Goal: Task Accomplishment & Management: Manage account settings

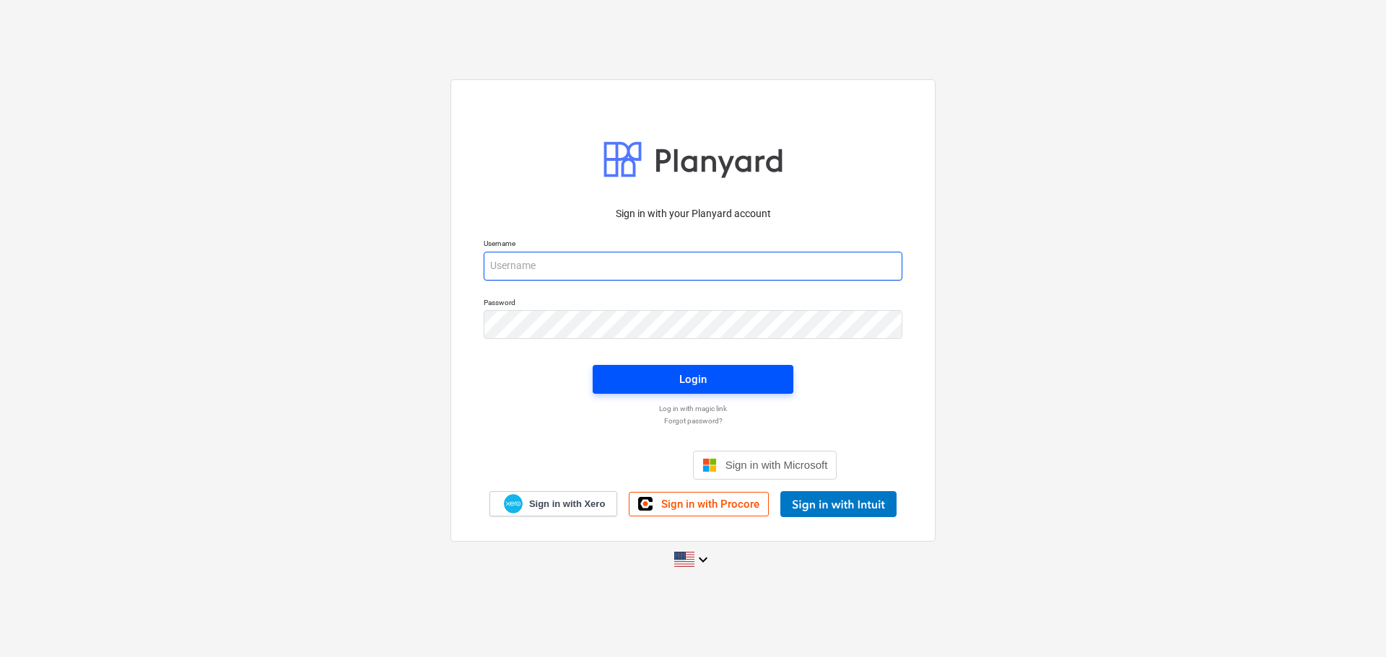
type input "javier+catiland@conservatoriosa.com"
click at [635, 374] on span "Login" at bounding box center [693, 379] width 166 height 19
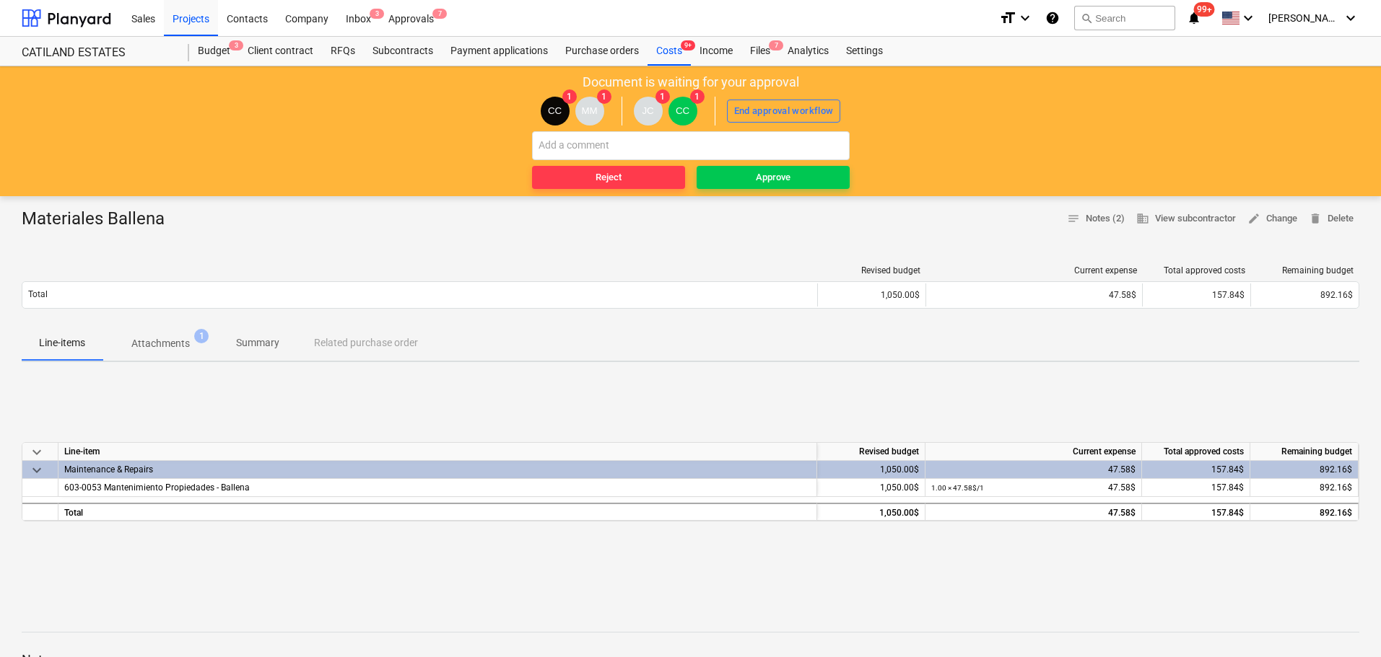
click at [153, 341] on p "Attachments" at bounding box center [160, 343] width 58 height 15
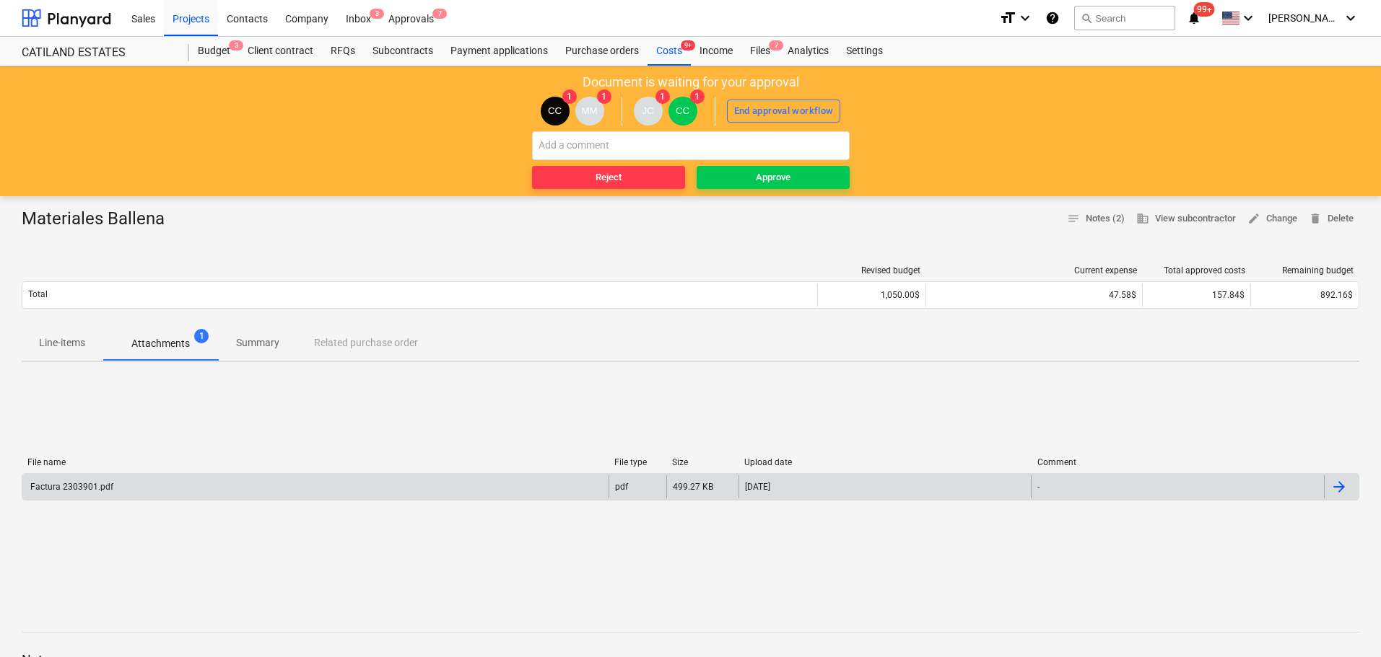
click at [79, 491] on div "Factura 2303901.pdf" at bounding box center [70, 487] width 85 height 10
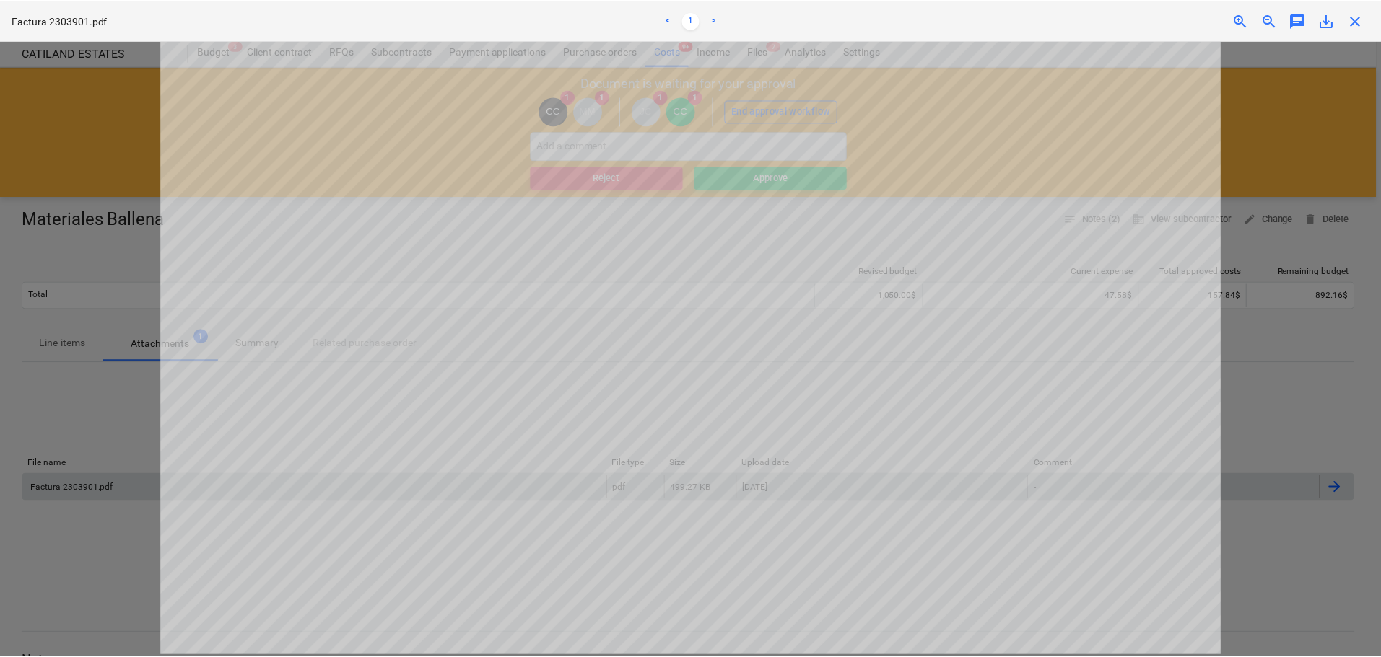
scroll to position [137, 0]
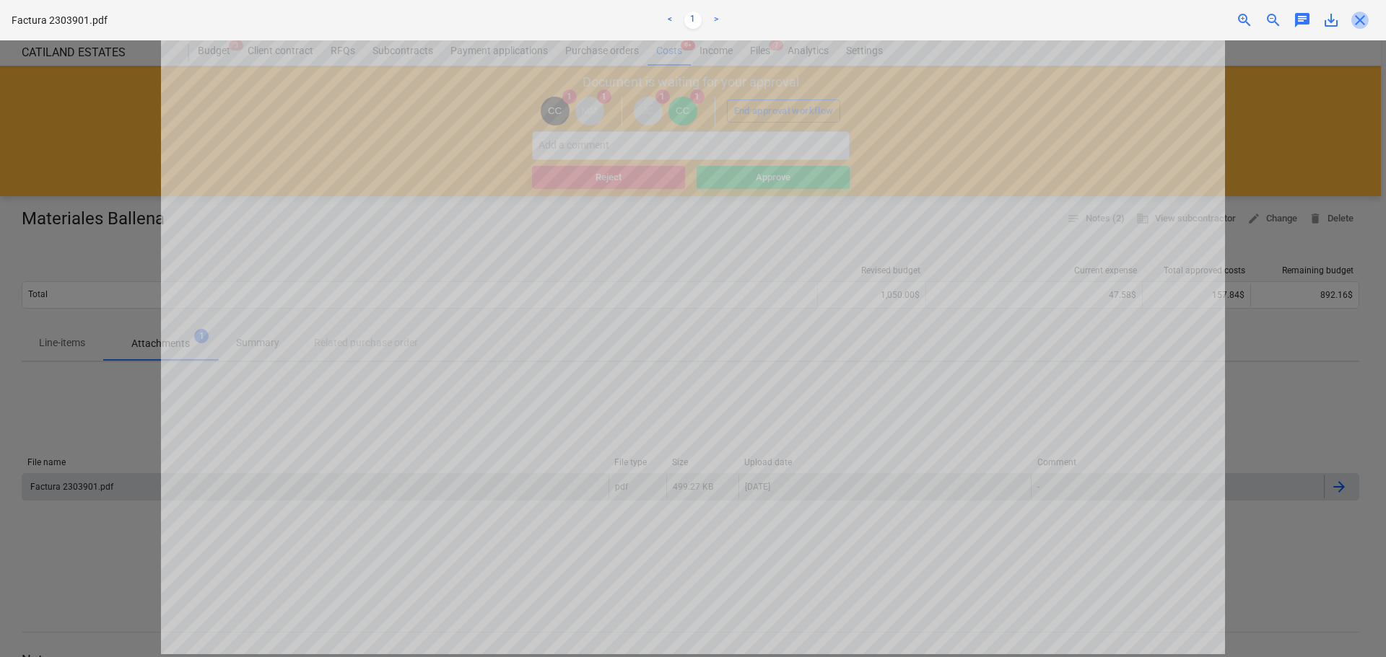
click at [1353, 23] on span "close" at bounding box center [1359, 20] width 17 height 17
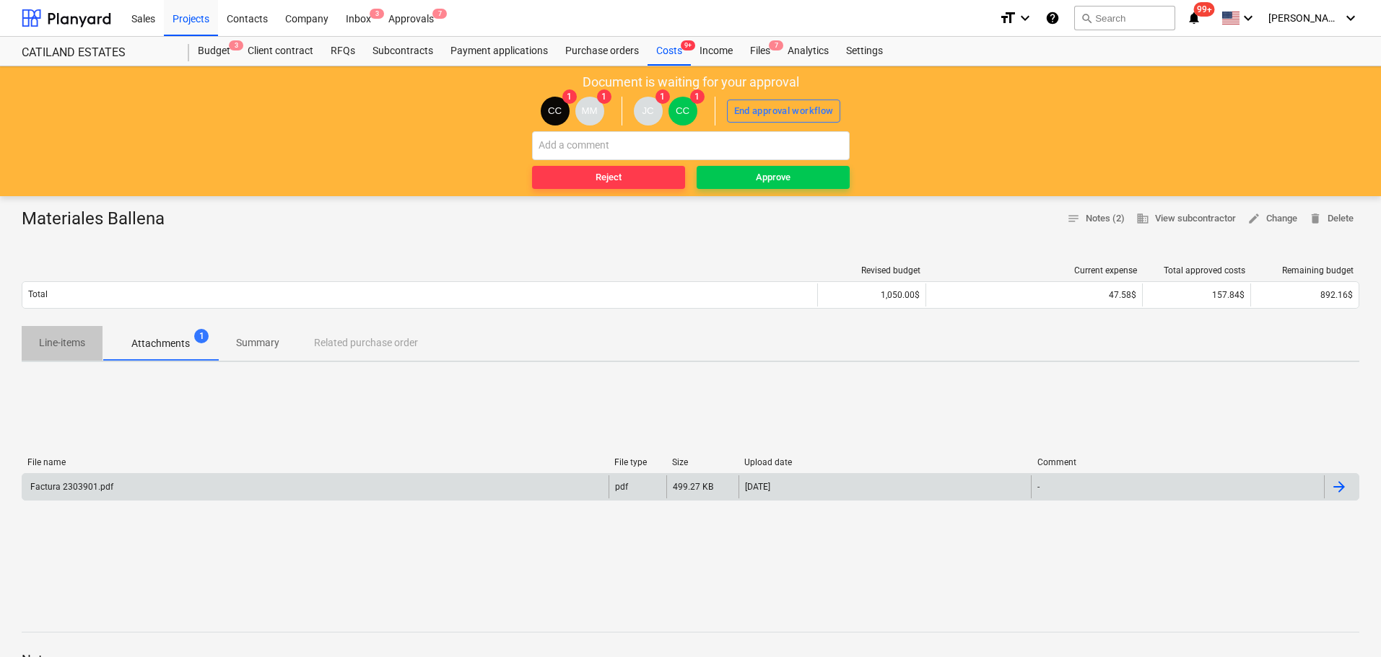
click at [75, 347] on p "Line-items" at bounding box center [62, 343] width 46 height 15
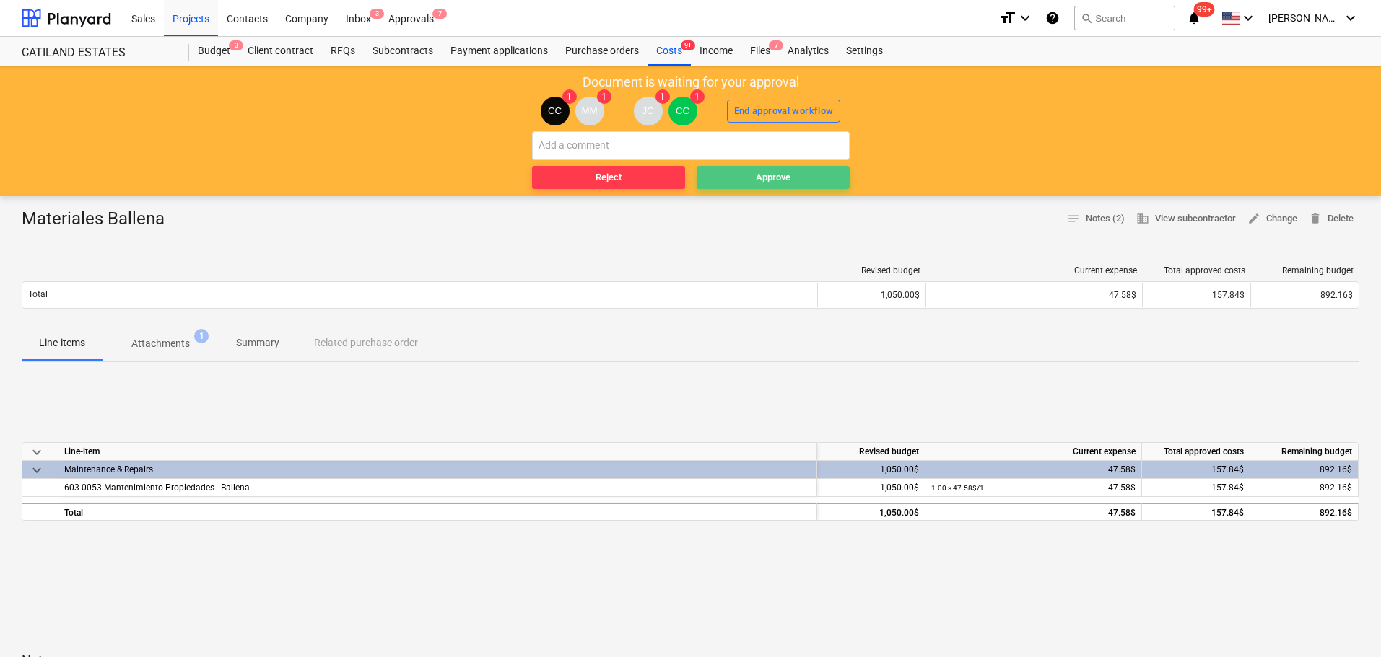
click at [738, 175] on span "Approve" at bounding box center [772, 178] width 141 height 17
click at [161, 343] on p "Attachments" at bounding box center [160, 343] width 58 height 15
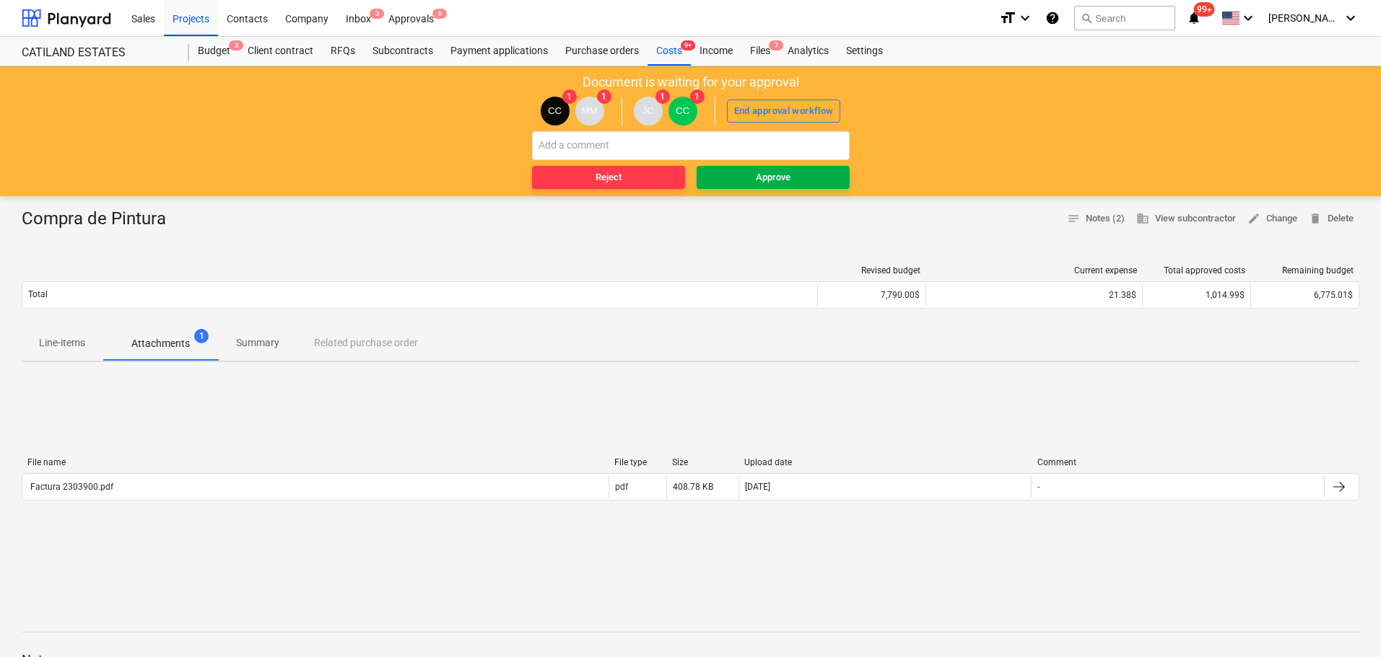
click at [747, 177] on span "Approve" at bounding box center [772, 178] width 141 height 17
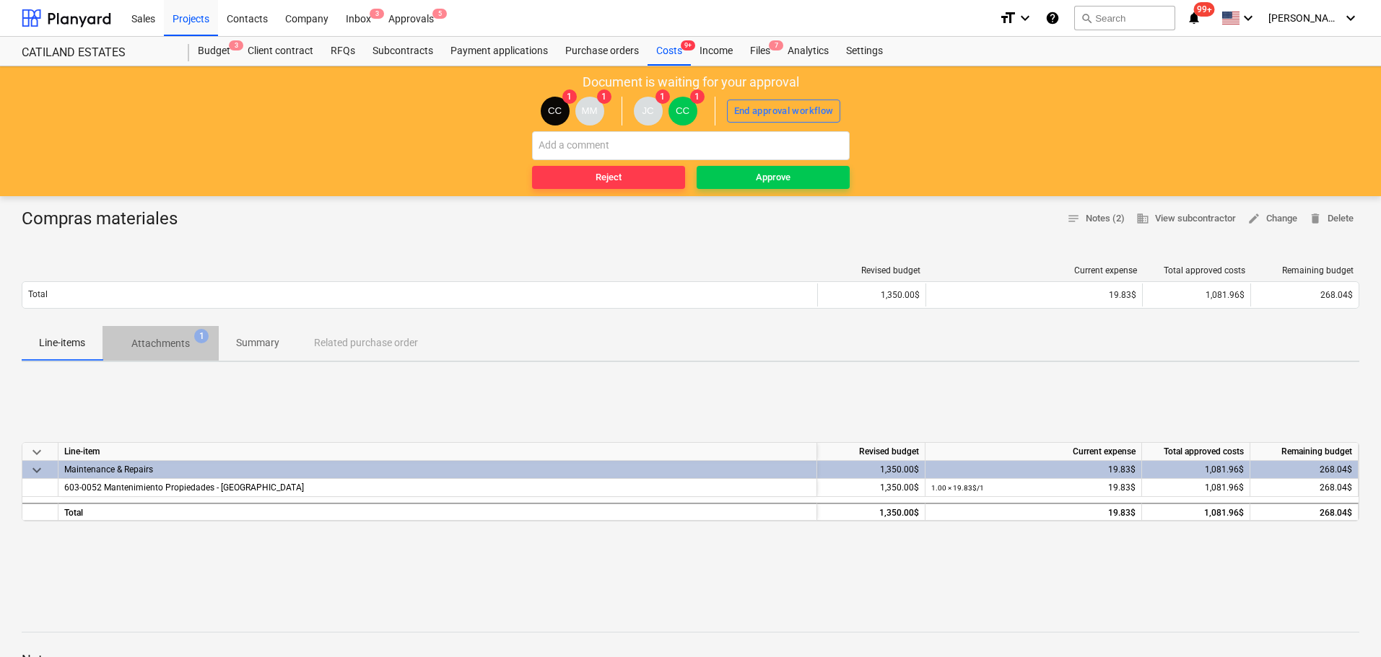
click at [151, 341] on p "Attachments" at bounding box center [160, 343] width 58 height 15
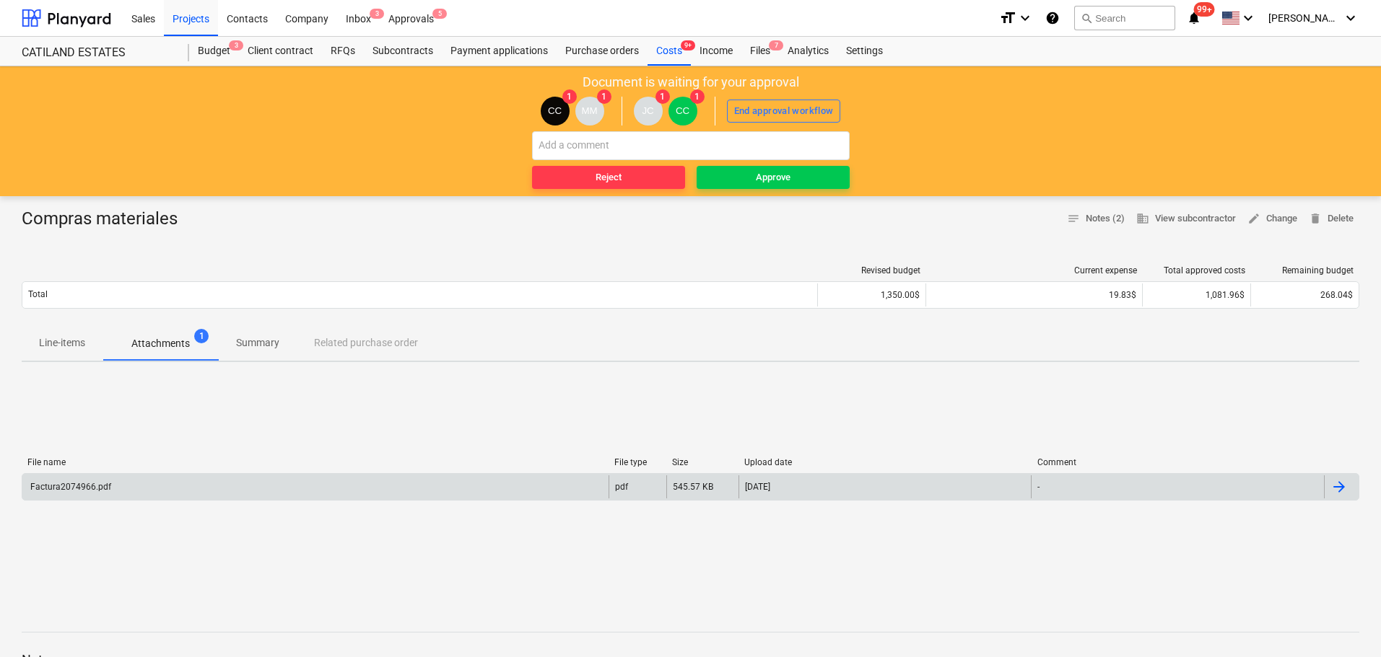
click at [84, 479] on div "Factura2074966.pdf" at bounding box center [315, 487] width 586 height 23
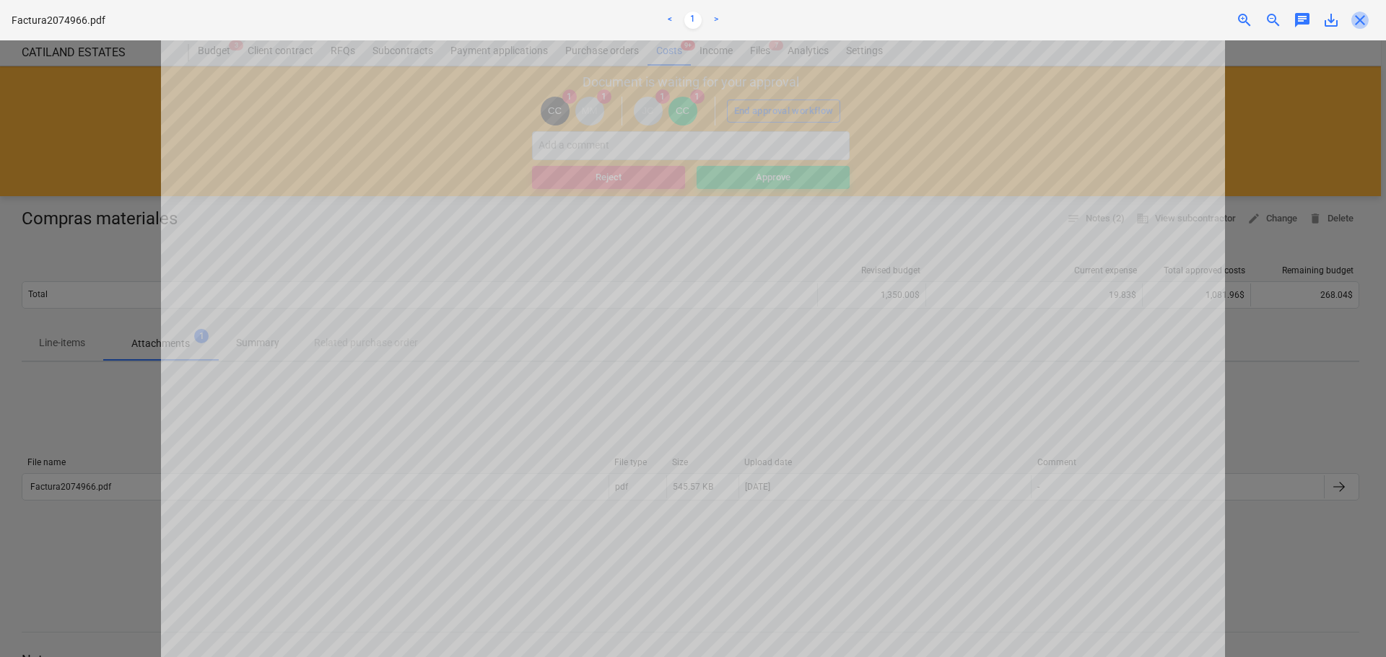
click at [1360, 20] on span "close" at bounding box center [1359, 20] width 17 height 17
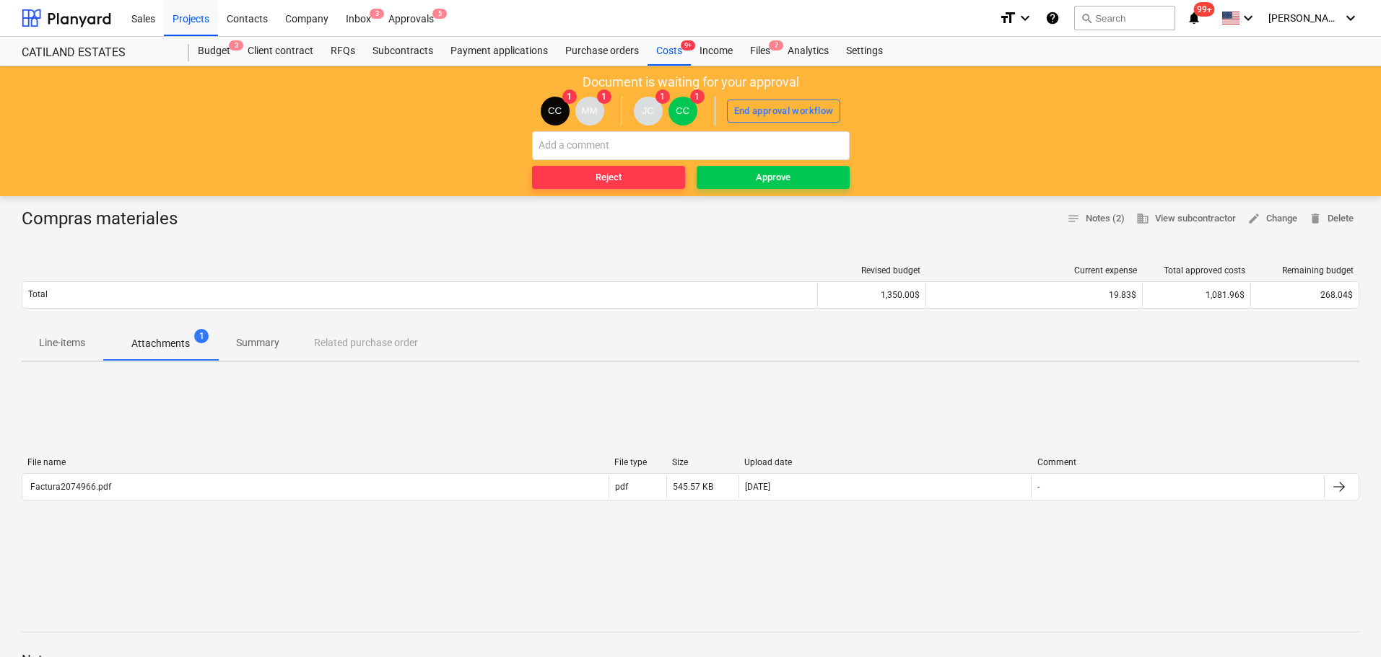
click at [773, 190] on div "Document is waiting for your approval CC 1 MM 1 JC 1 CC 1 End approval workflow…" at bounding box center [690, 131] width 1381 height 130
click at [773, 181] on div "Approve" at bounding box center [773, 178] width 35 height 17
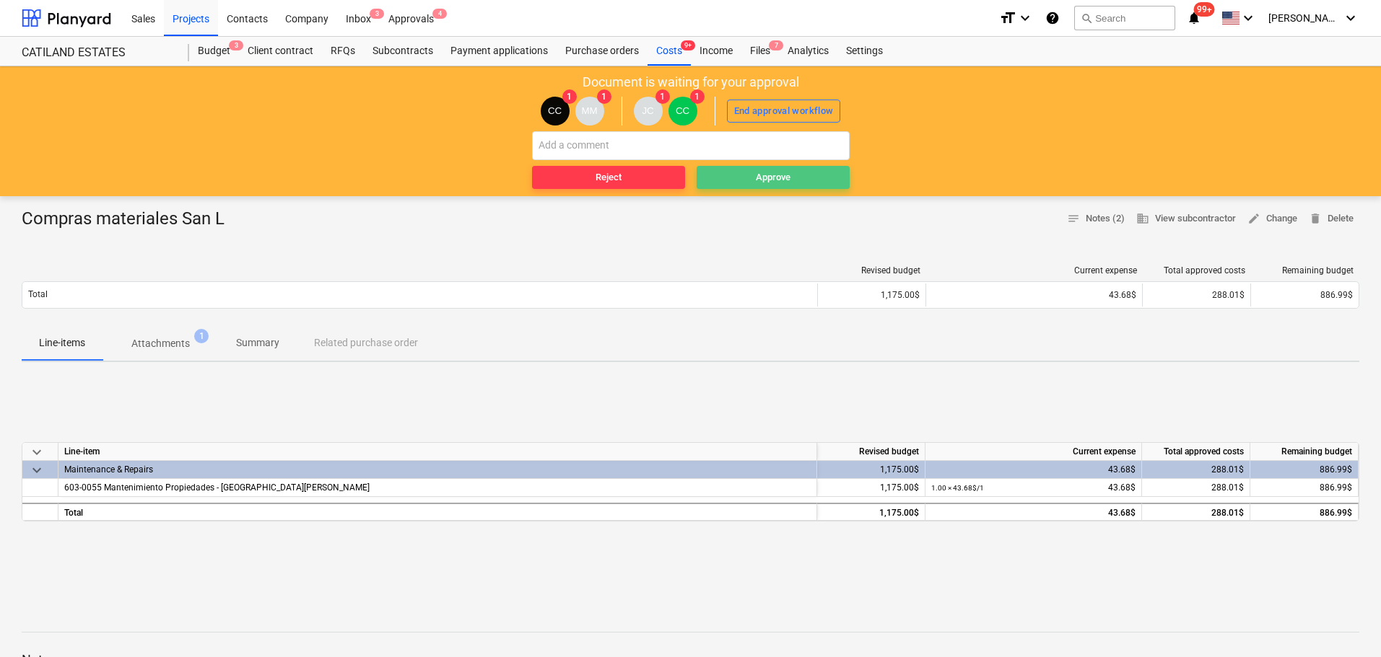
click at [794, 180] on span "Approve" at bounding box center [772, 178] width 141 height 17
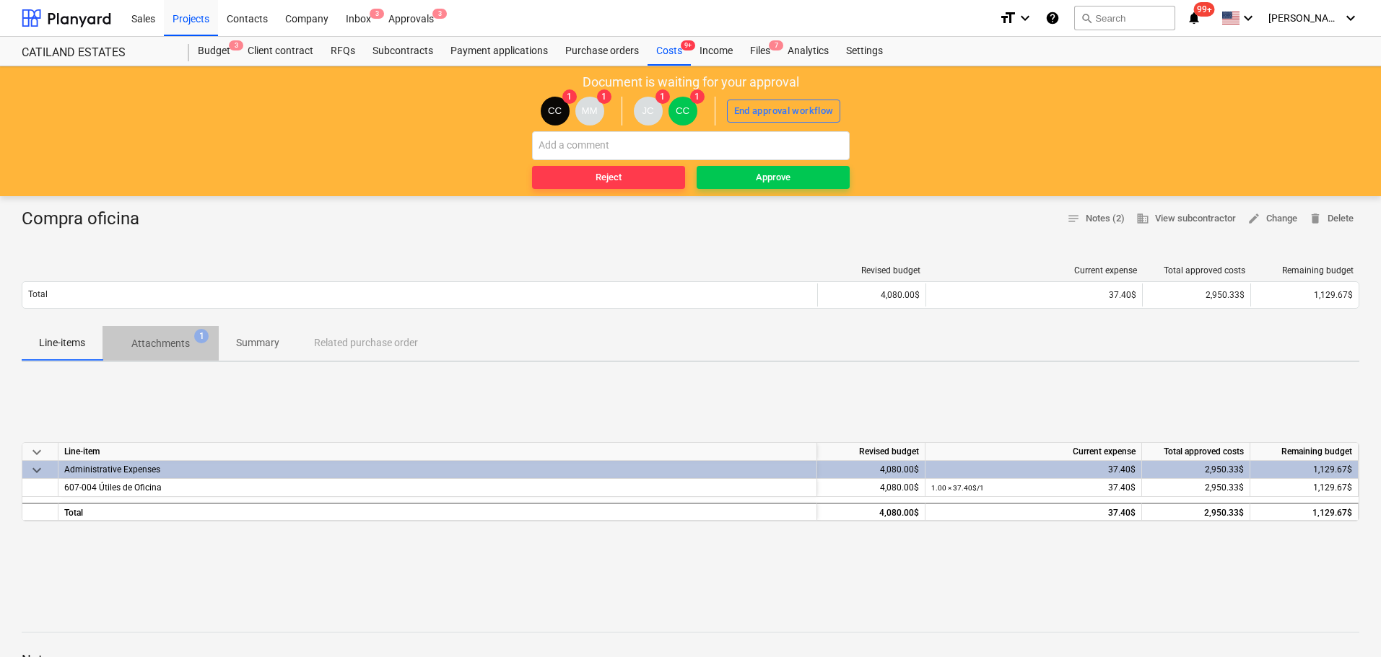
click at [157, 336] on p "Attachments" at bounding box center [160, 343] width 58 height 15
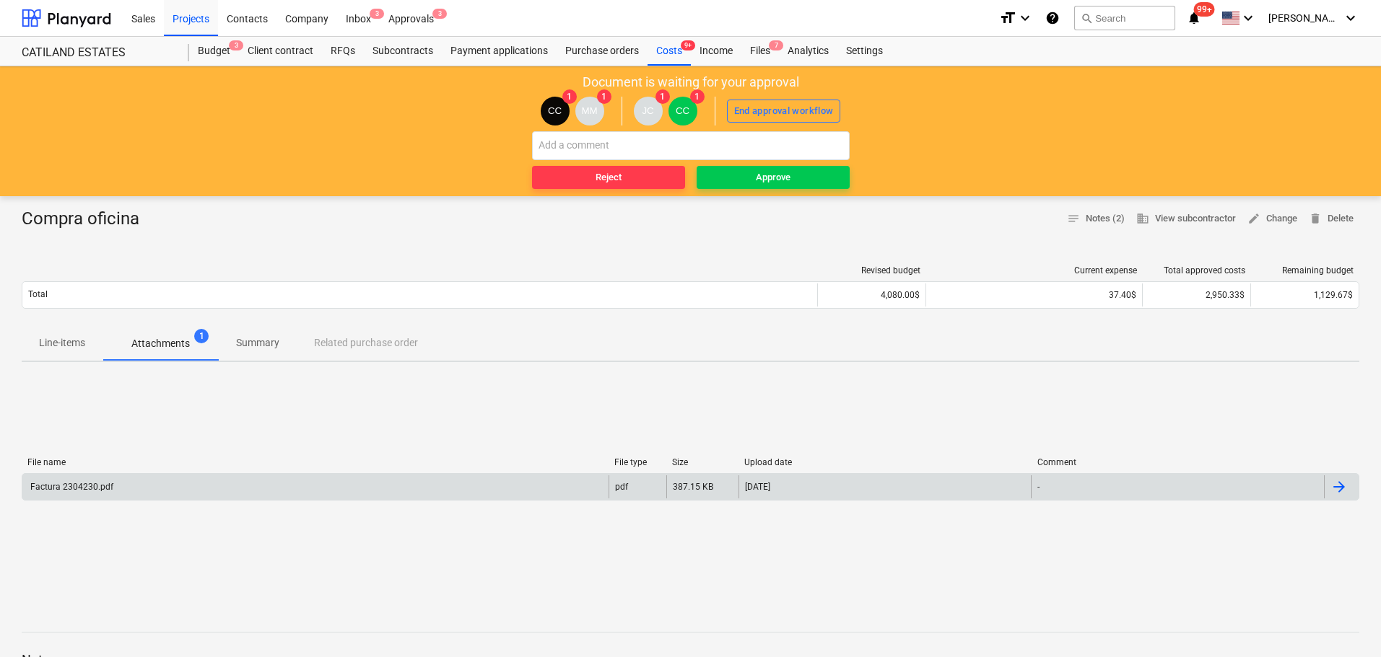
click at [76, 476] on div "Factura 2304230.pdf" at bounding box center [315, 487] width 586 height 23
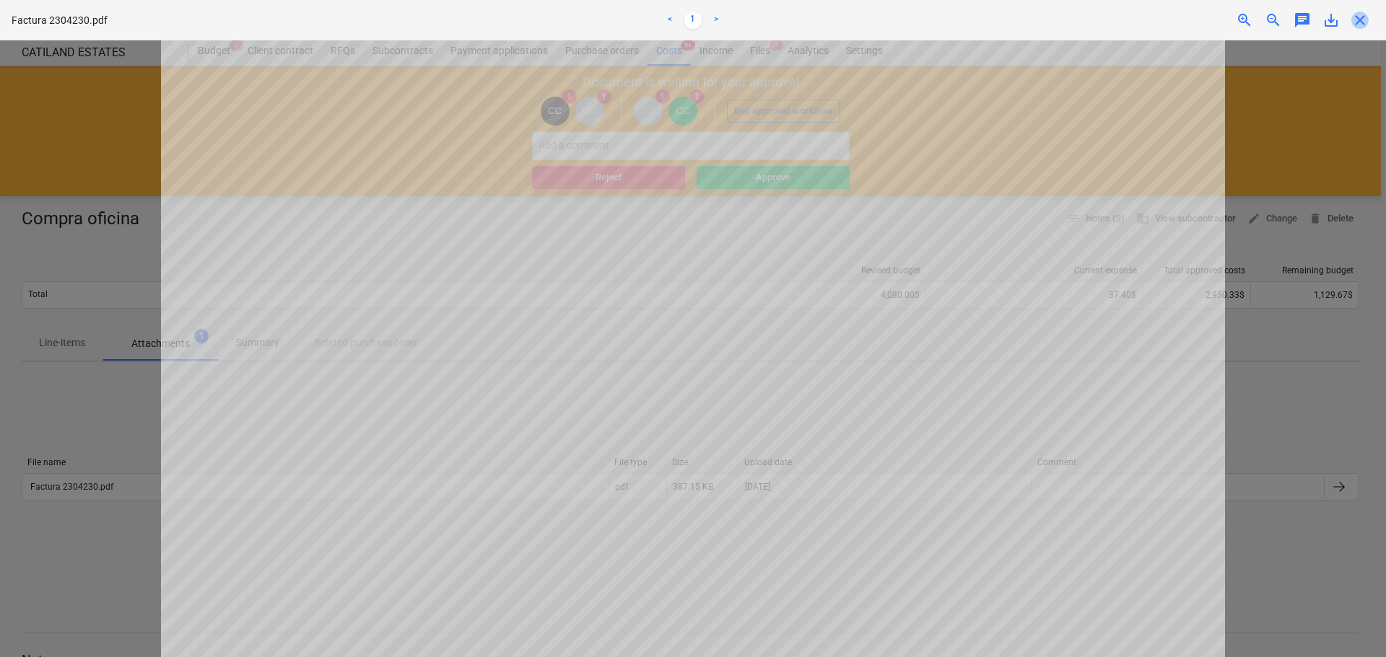
click at [1365, 17] on span "close" at bounding box center [1359, 20] width 17 height 17
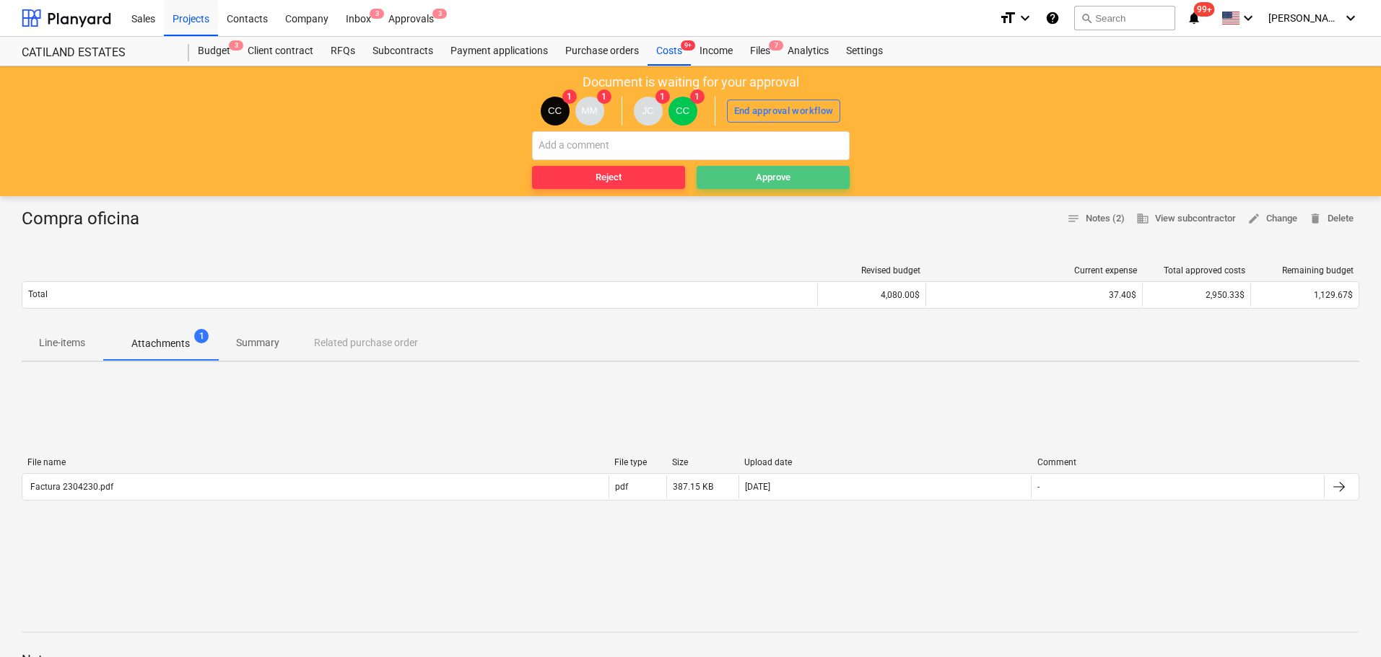
click at [742, 175] on span "Approve" at bounding box center [772, 178] width 141 height 17
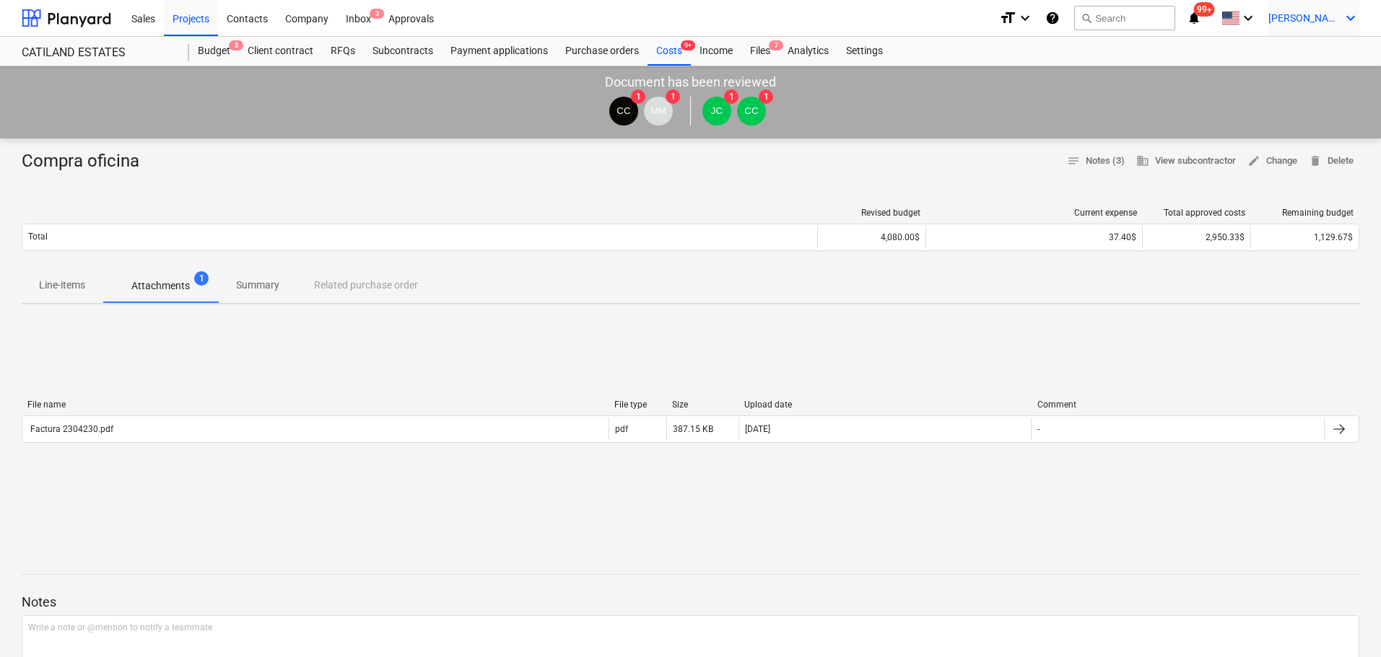
click at [1342, 19] on icon "keyboard_arrow_down" at bounding box center [1350, 17] width 17 height 17
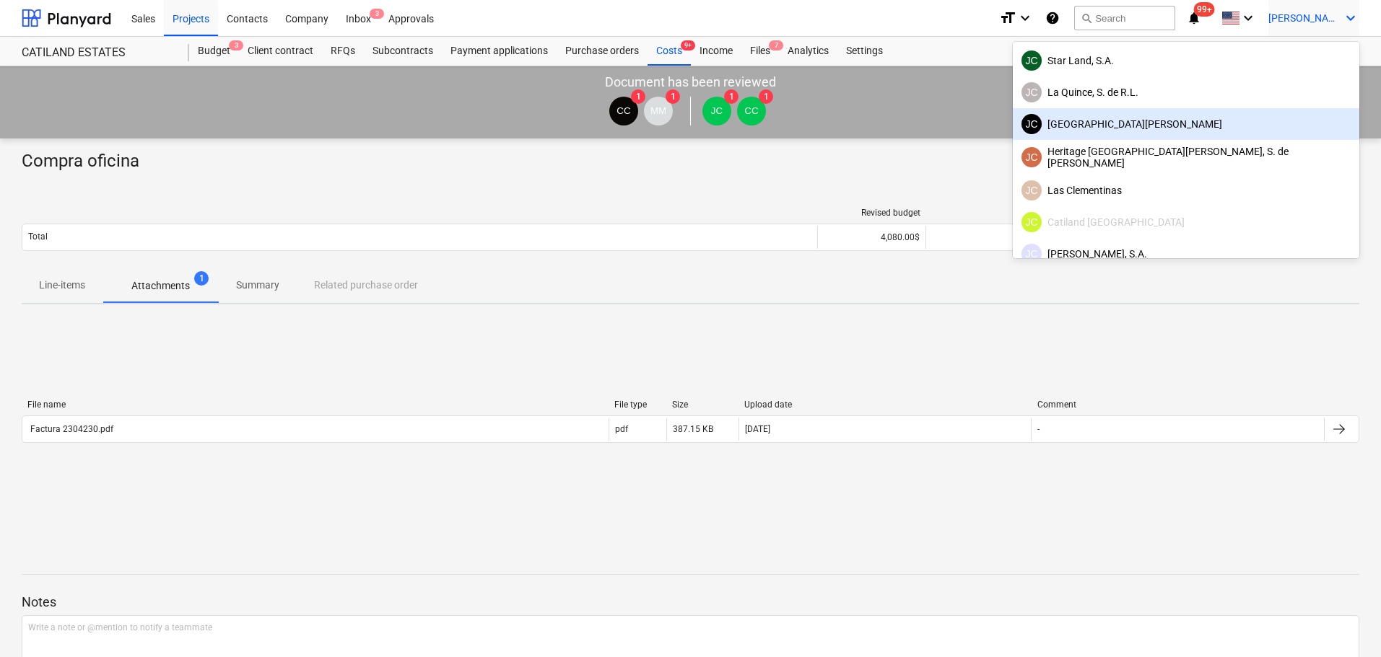
click at [1235, 131] on div "JC Hotel Chu, S.A." at bounding box center [1185, 124] width 329 height 20
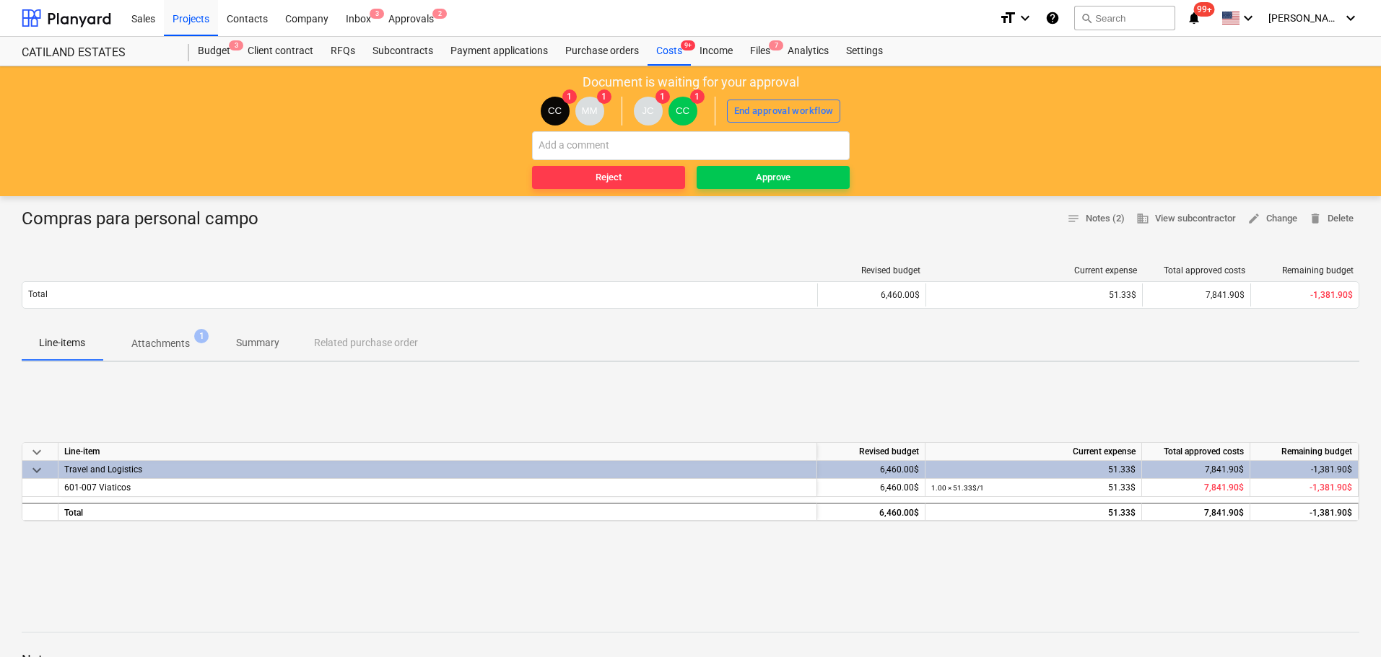
click at [177, 348] on p "Attachments" at bounding box center [160, 343] width 58 height 15
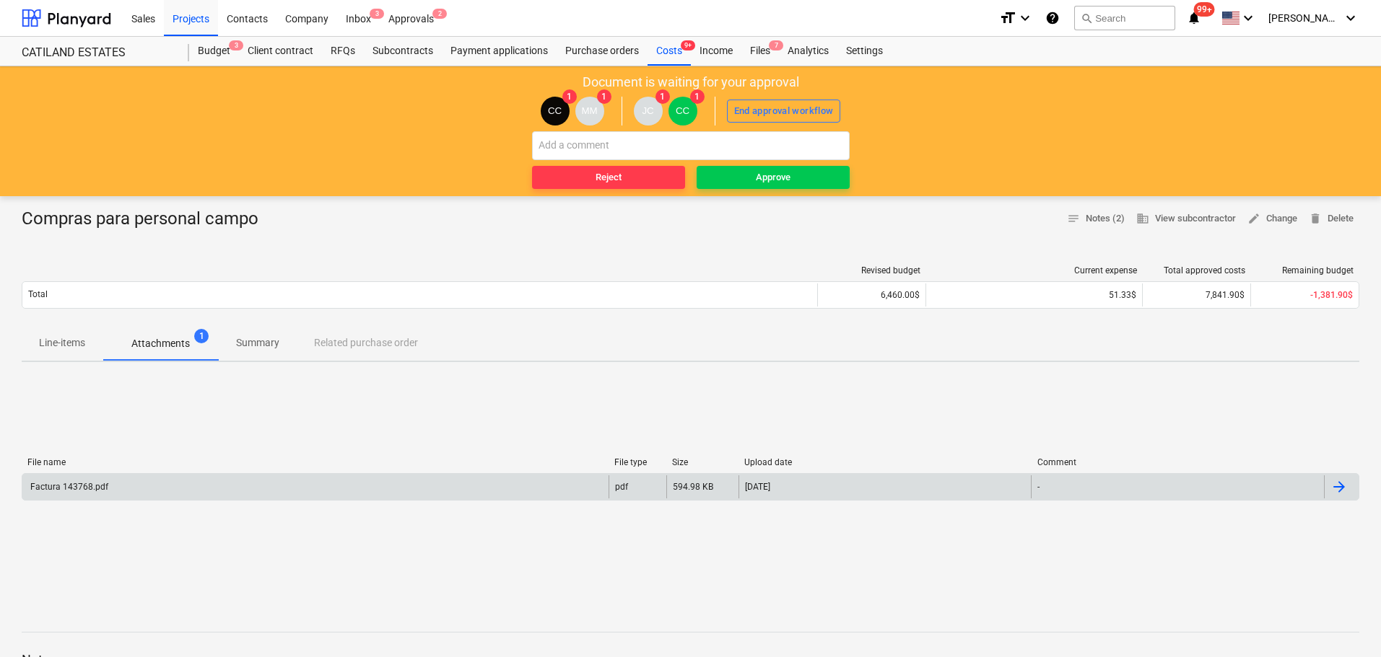
click at [119, 492] on div "Factura 143768.pdf" at bounding box center [315, 487] width 586 height 23
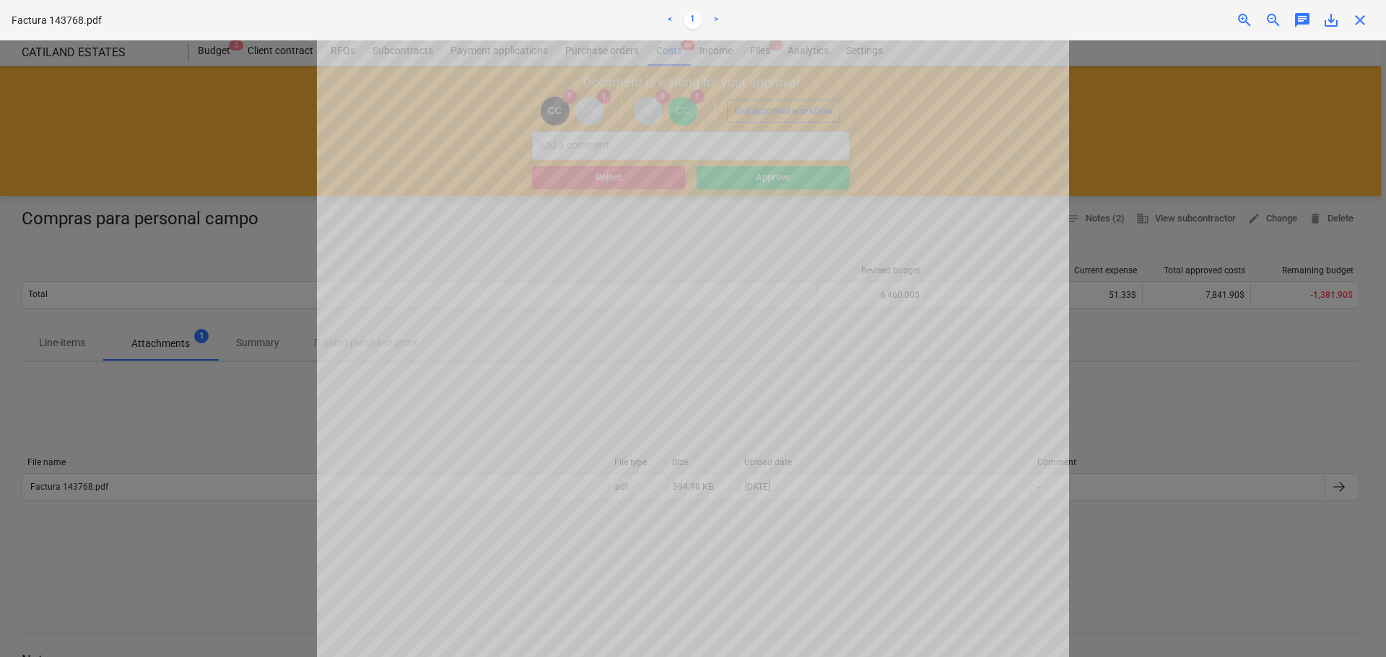
drag, startPoint x: 1384, startPoint y: 21, endPoint x: 1370, endPoint y: 23, distance: 14.6
click at [1383, 23] on div "Factura 143768.pdf < 1 > zoom_in zoom_out chat 0 save_alt close" at bounding box center [693, 20] width 1386 height 40
click at [1366, 23] on span "close" at bounding box center [1359, 20] width 17 height 17
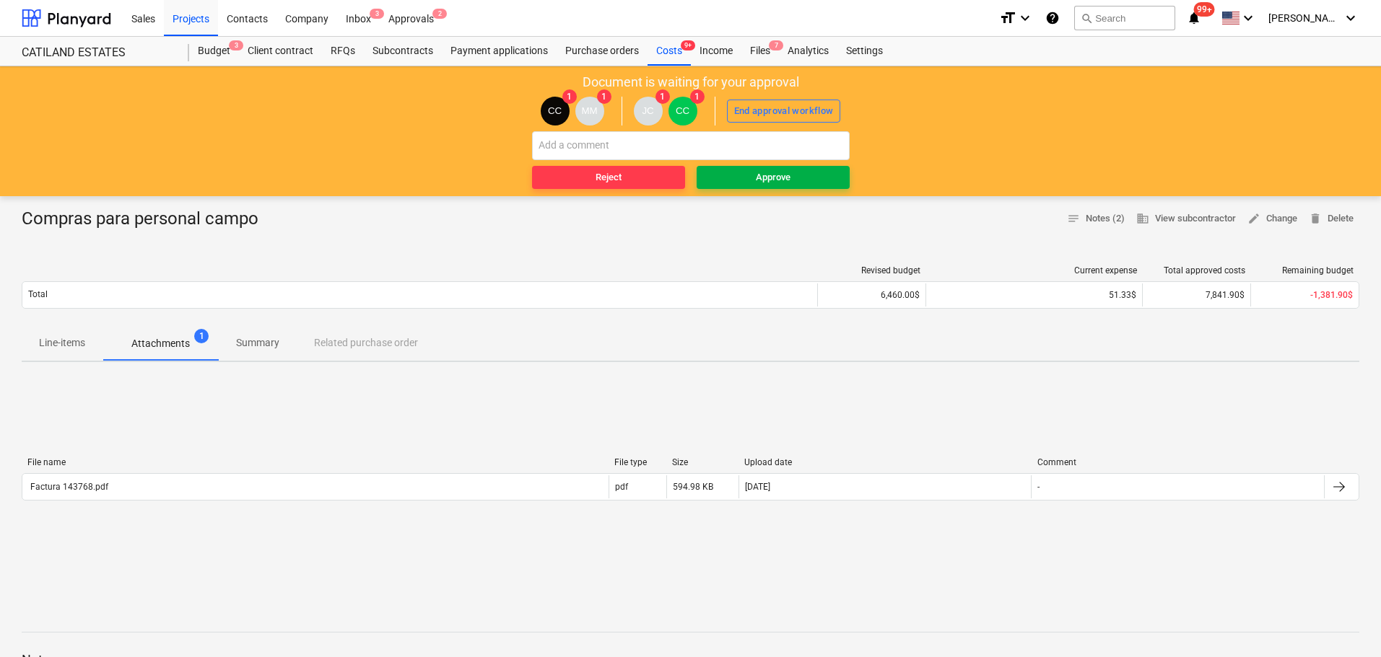
click at [782, 178] on div "Approve" at bounding box center [773, 178] width 35 height 17
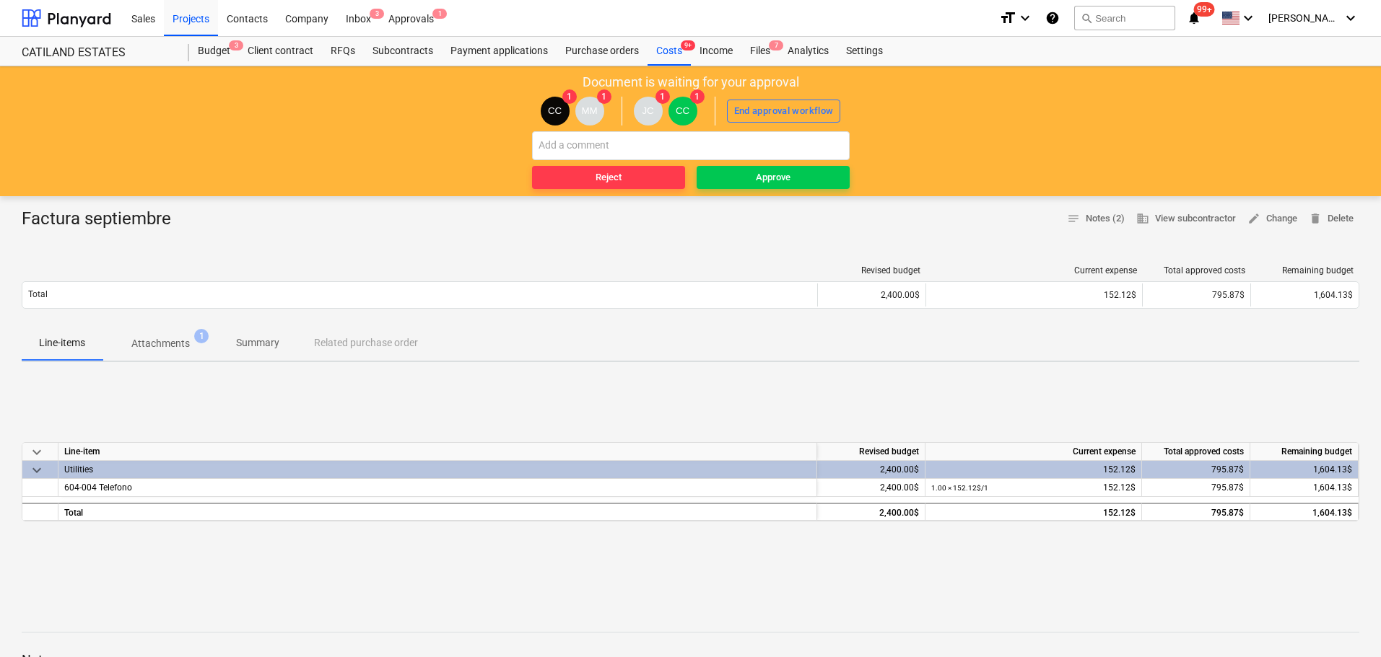
click at [158, 342] on p "Attachments" at bounding box center [160, 343] width 58 height 15
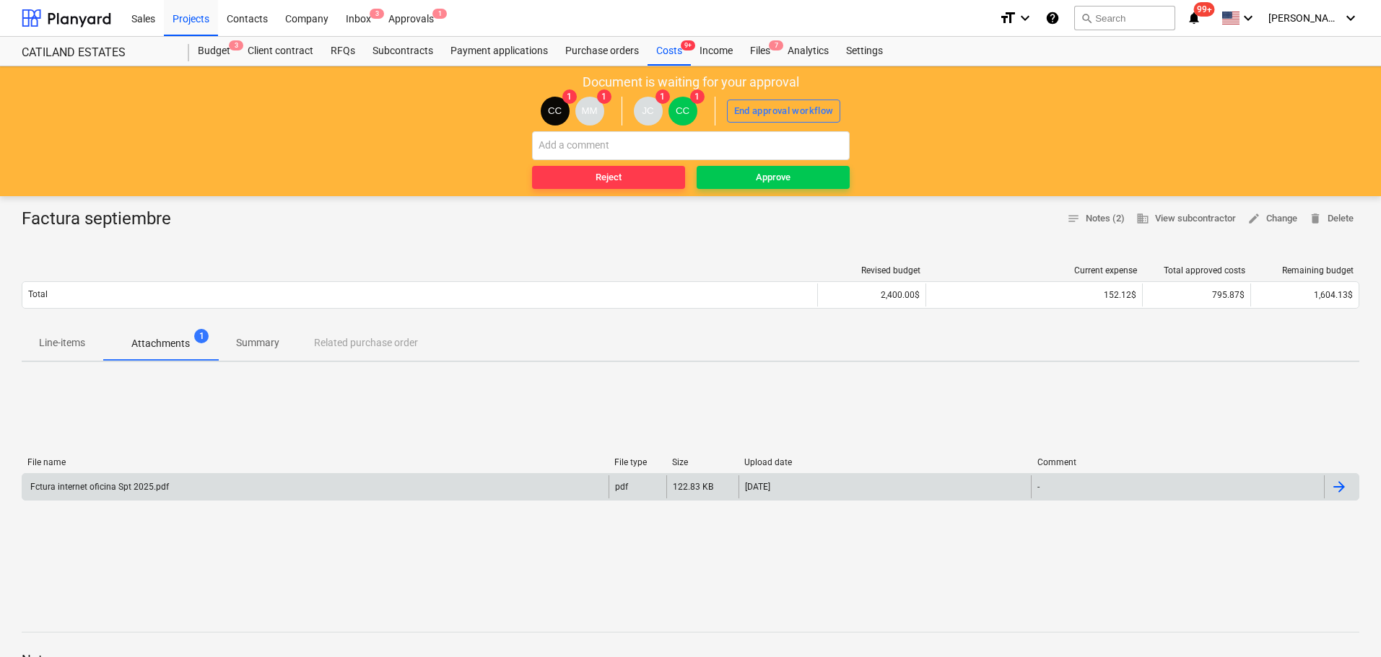
click at [121, 484] on div "Fctura internet oficina Spt 2025.pdf" at bounding box center [98, 487] width 141 height 10
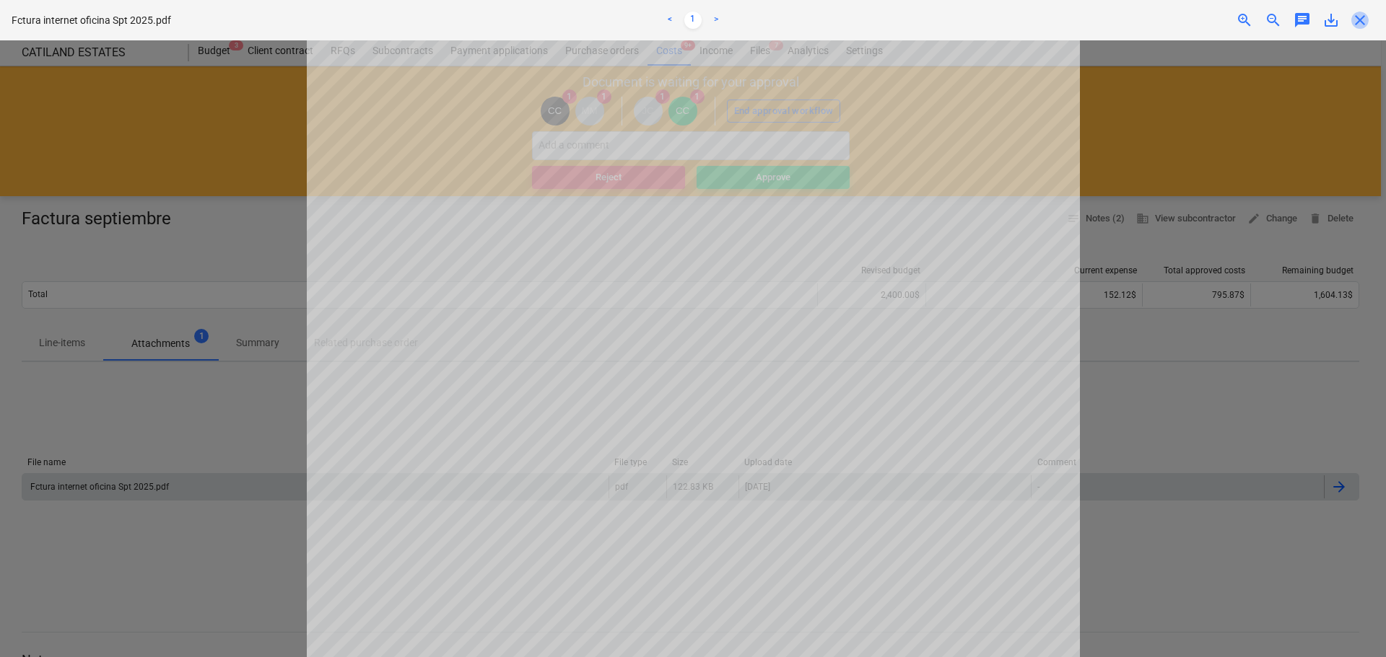
click at [1359, 25] on span "close" at bounding box center [1359, 20] width 17 height 17
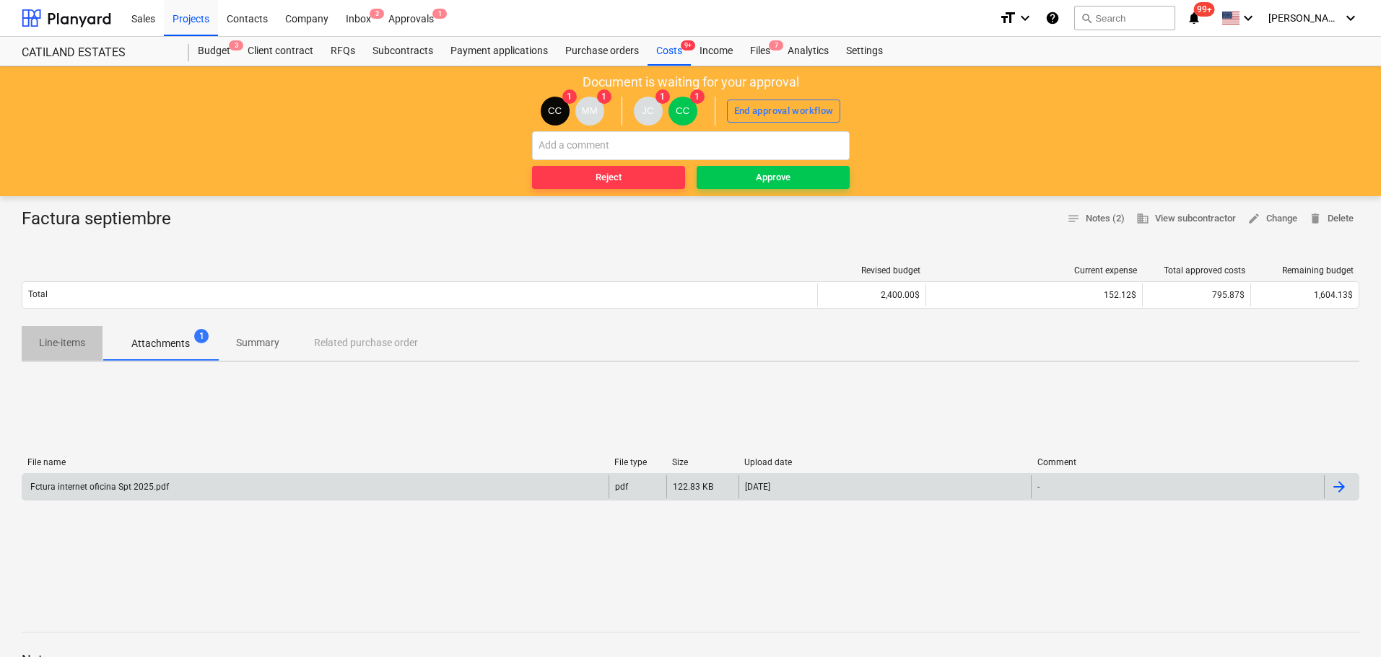
click at [64, 338] on p "Line-items" at bounding box center [62, 343] width 46 height 15
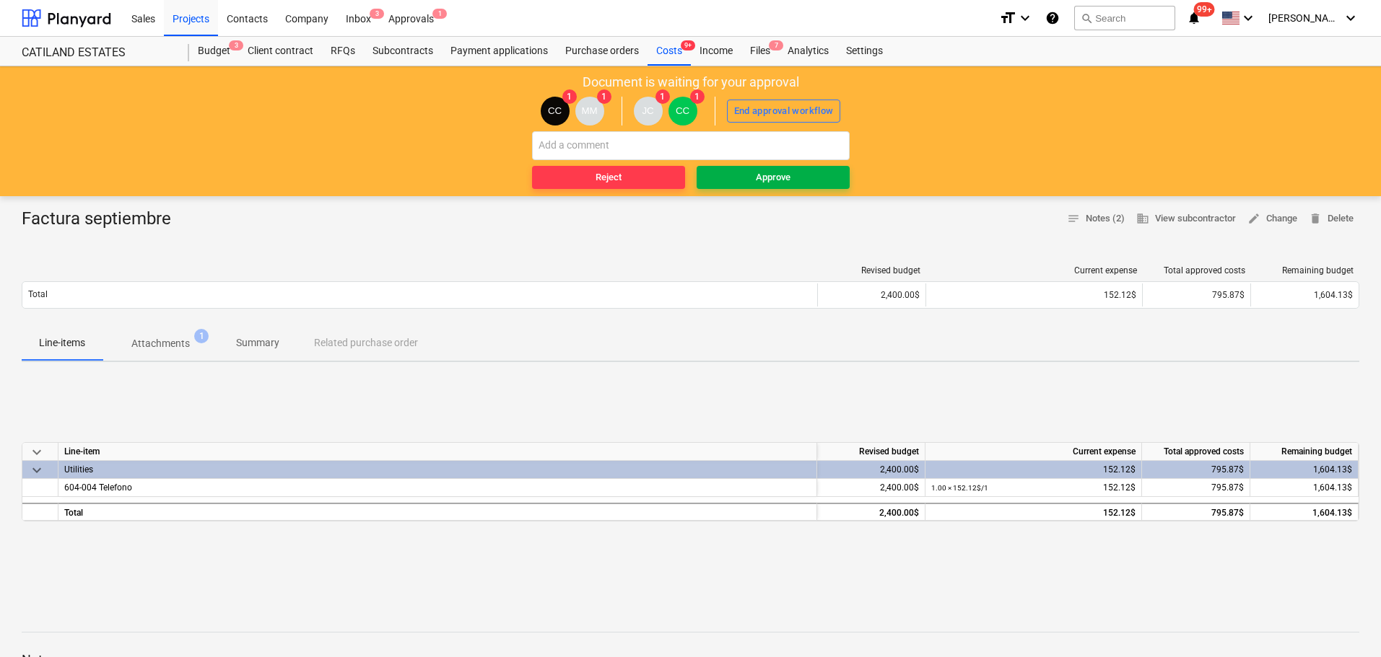
click at [729, 170] on span "Approve" at bounding box center [772, 178] width 141 height 17
